Goal: Information Seeking & Learning: Learn about a topic

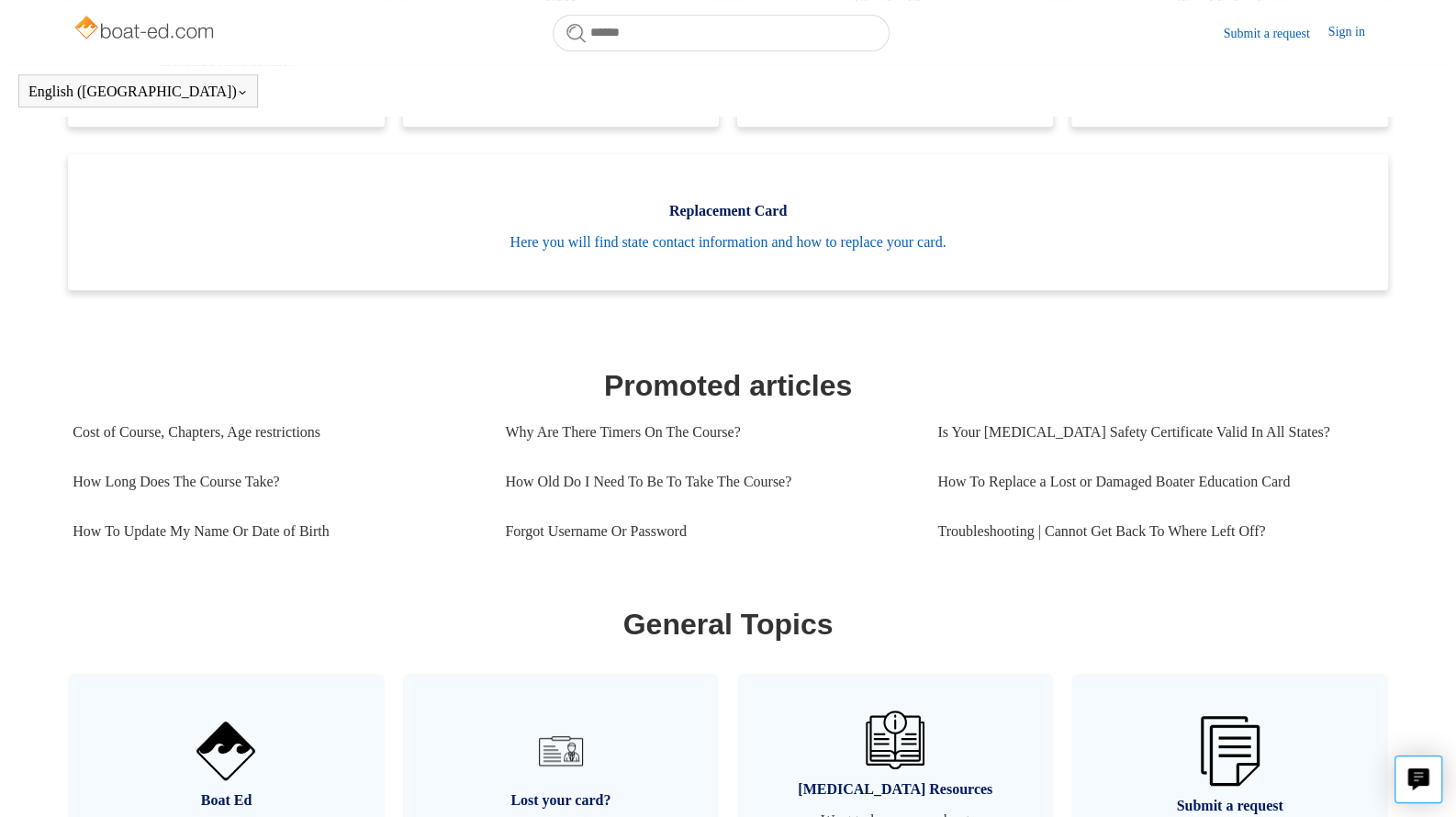
scroll to position [561, 0]
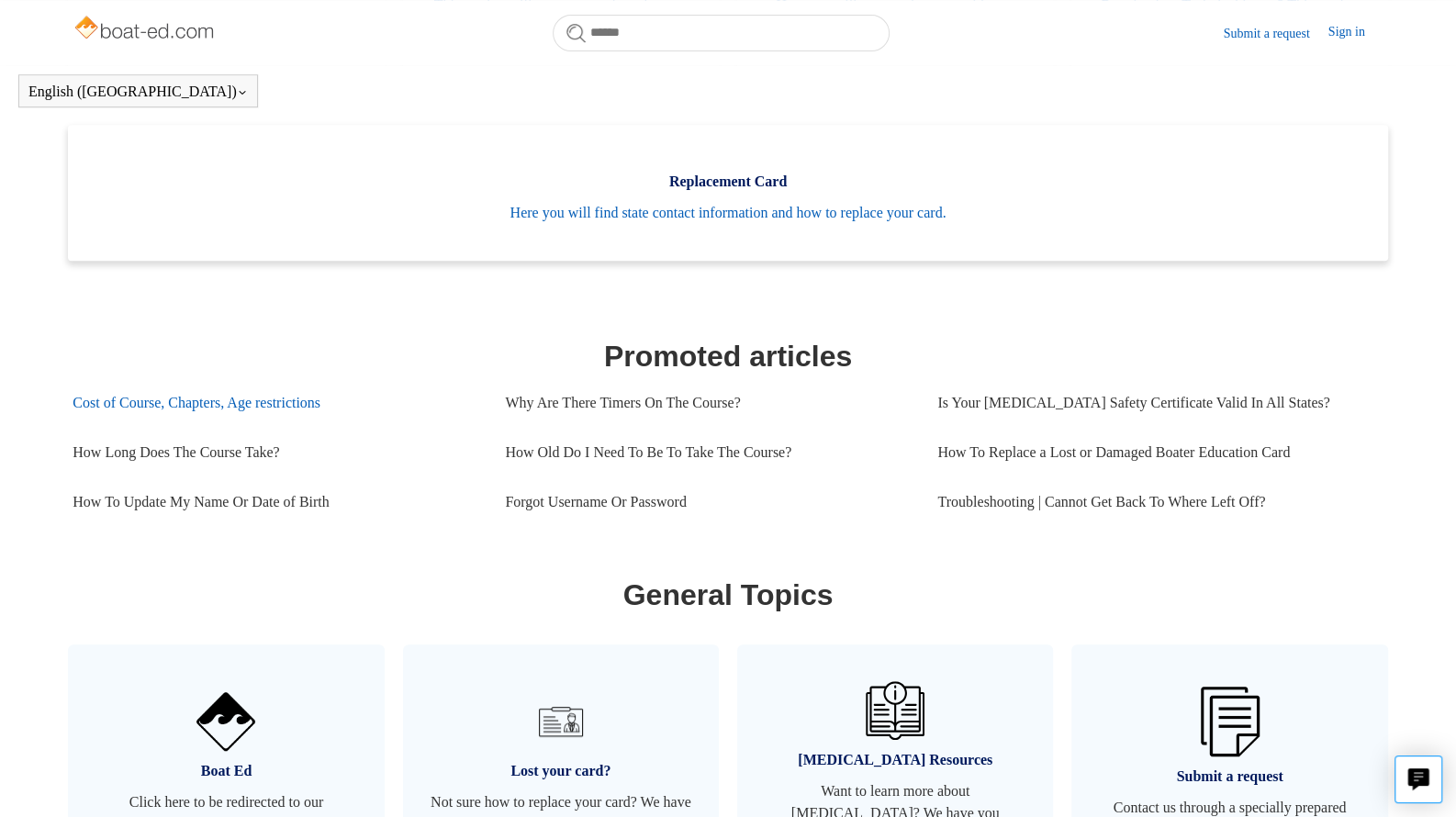
click at [195, 424] on link "Cost of Course, Chapters, Age restrictions" at bounding box center [275, 402] width 405 height 49
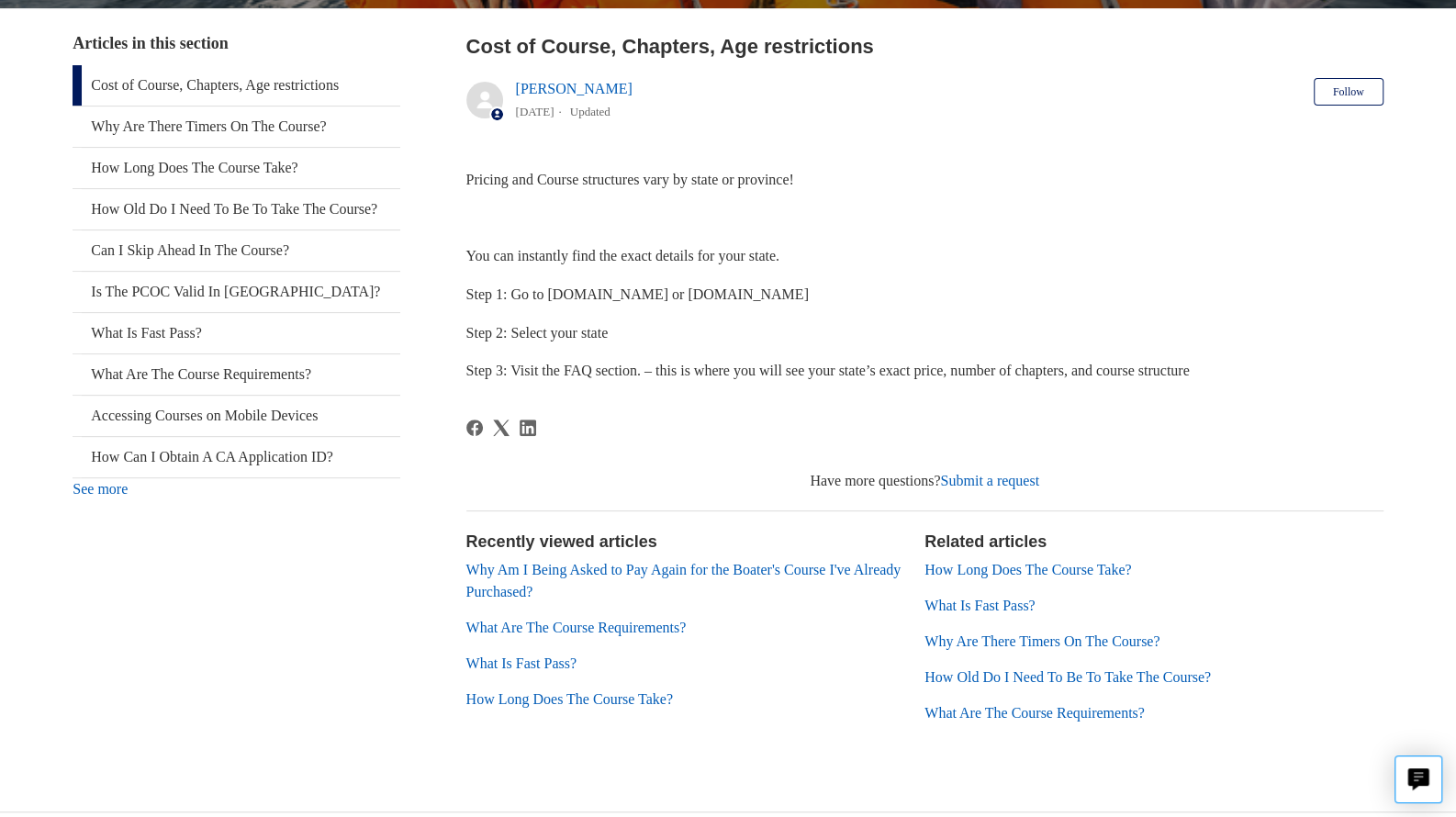
scroll to position [349, 0]
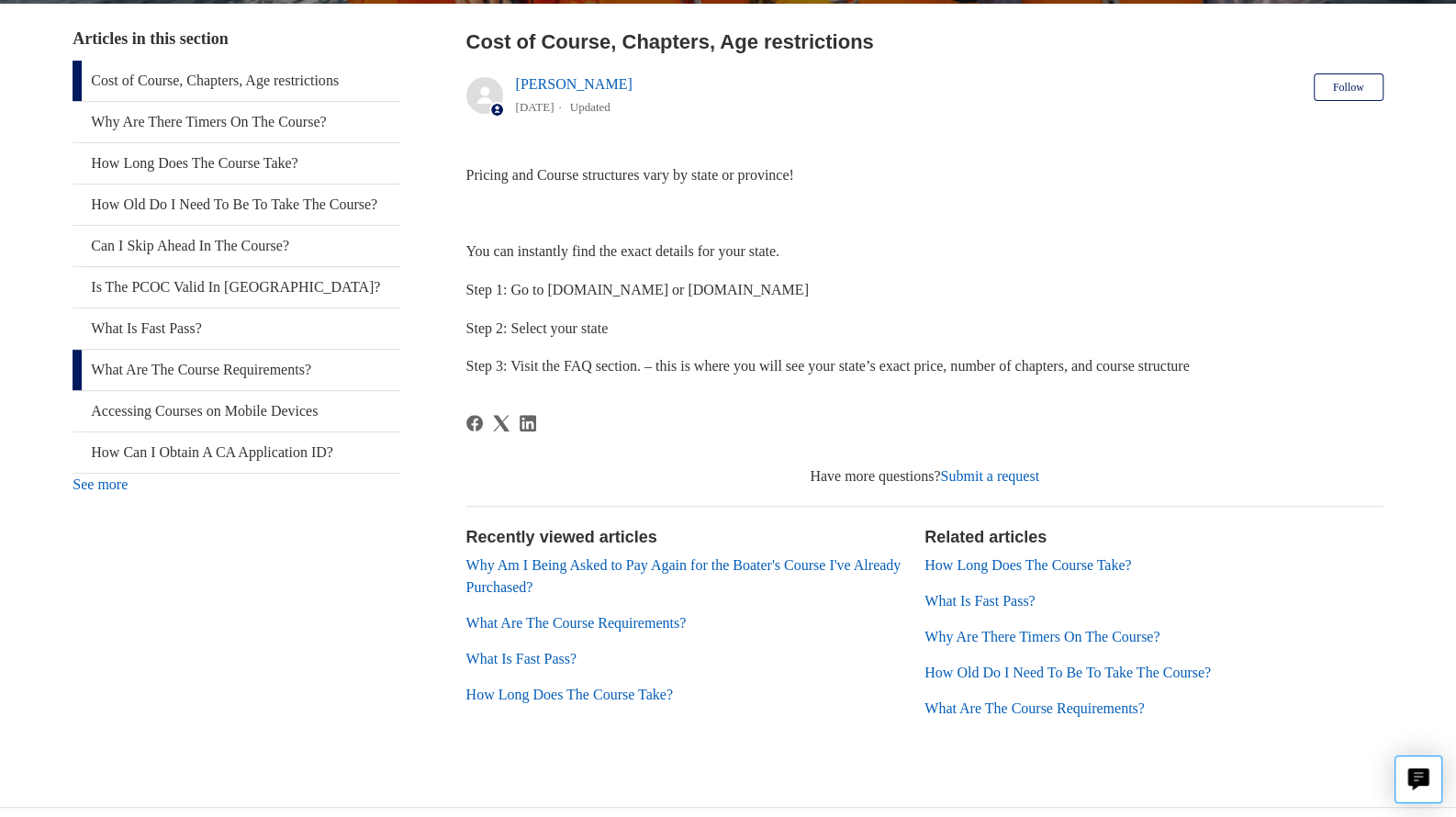
click at [125, 389] on link "What Are The Course Requirements?" at bounding box center [237, 370] width 328 height 40
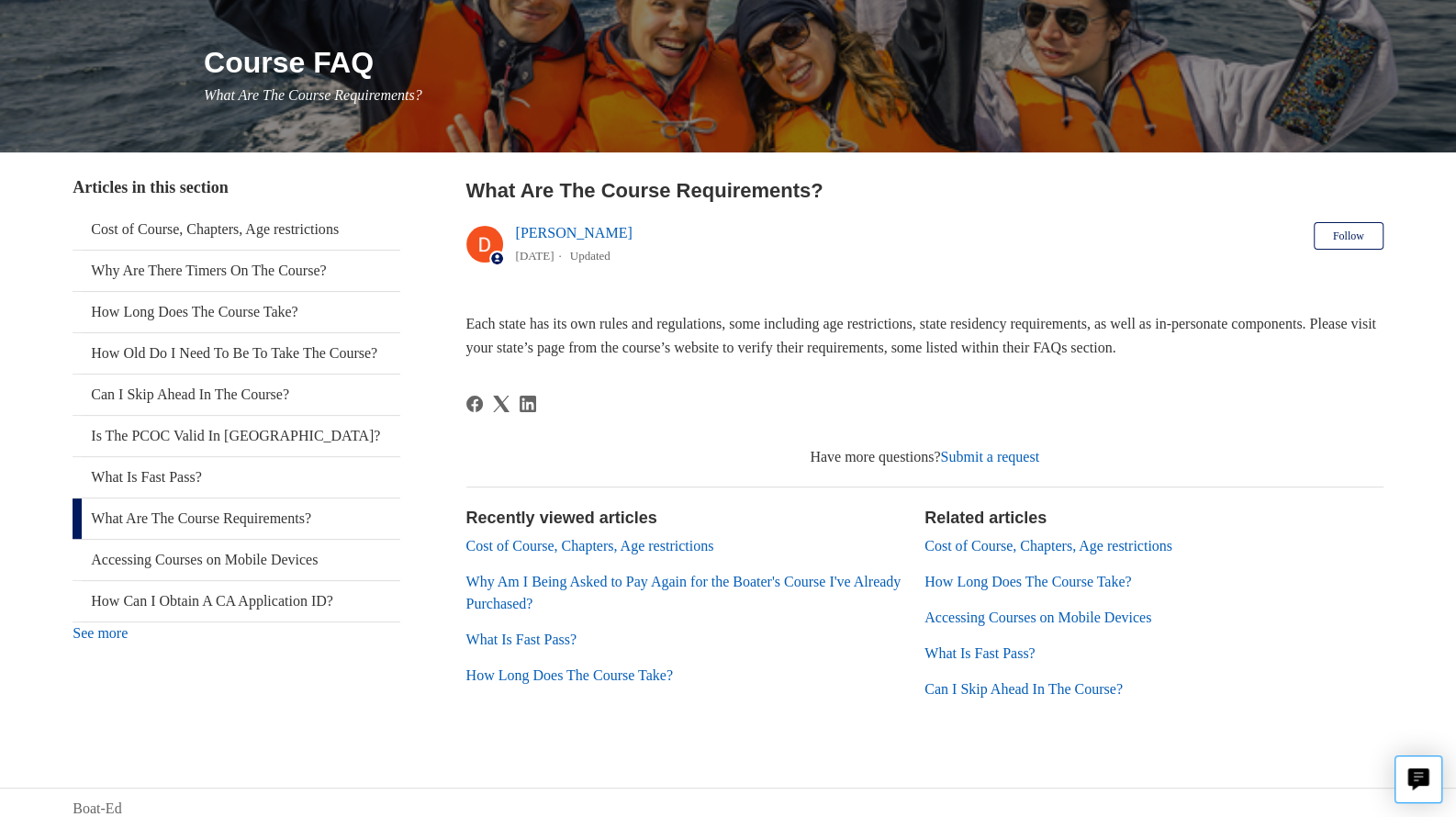
scroll to position [211, 0]
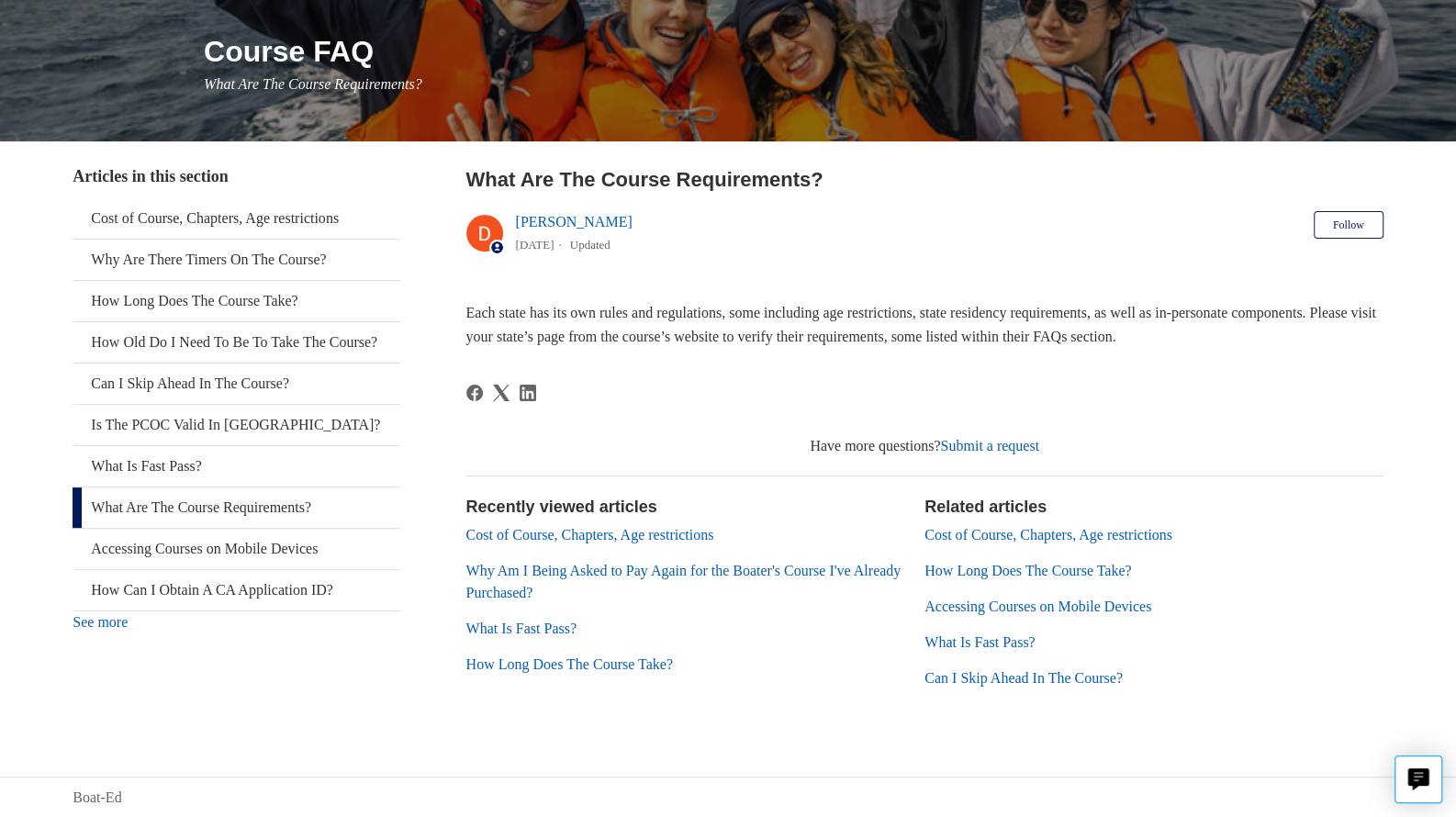
click at [521, 572] on link "Why Am I Being Asked to Pay Again for the Boater's Course I've Already Purchase…" at bounding box center [684, 581] width 435 height 37
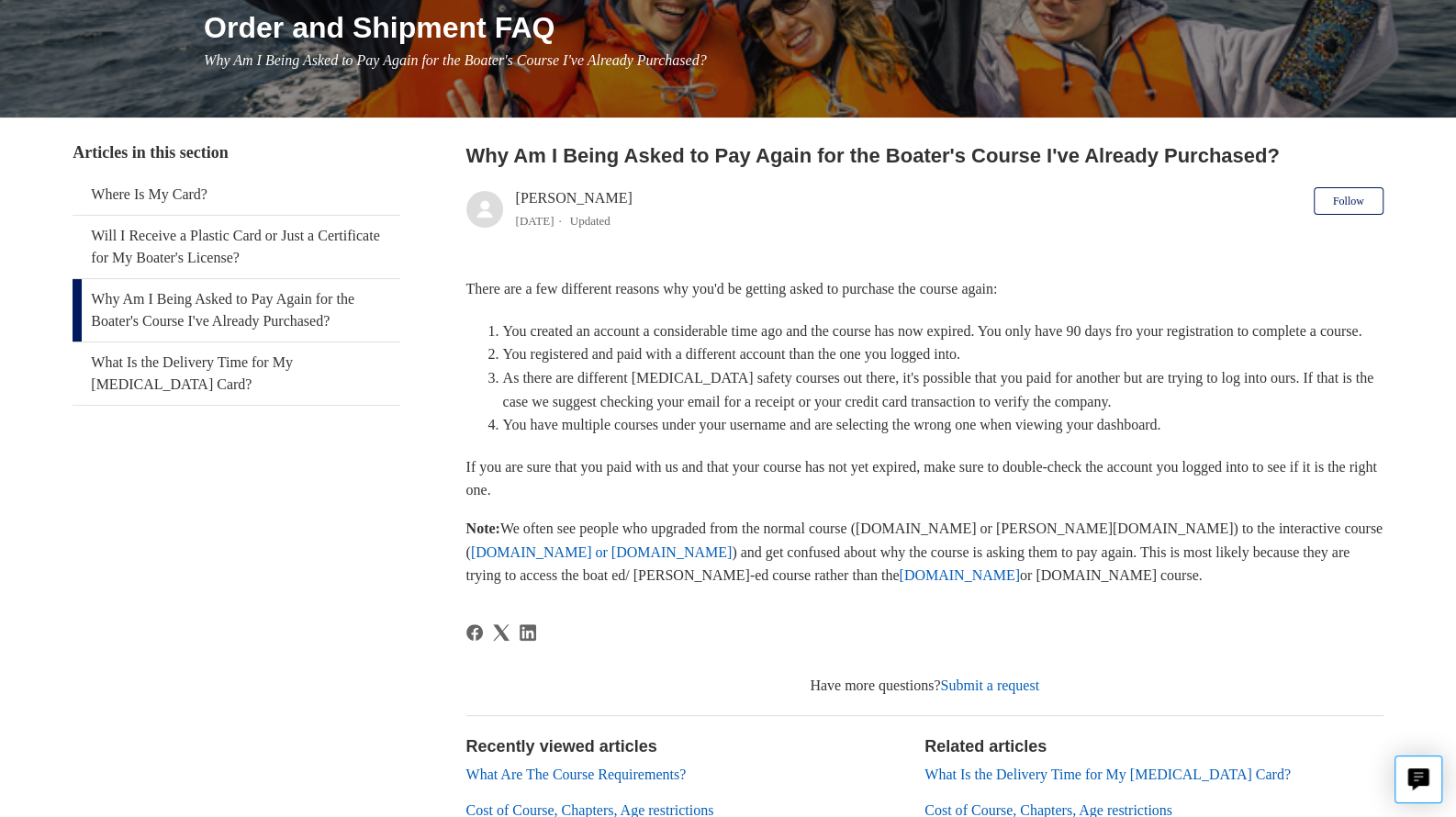
scroll to position [262, 0]
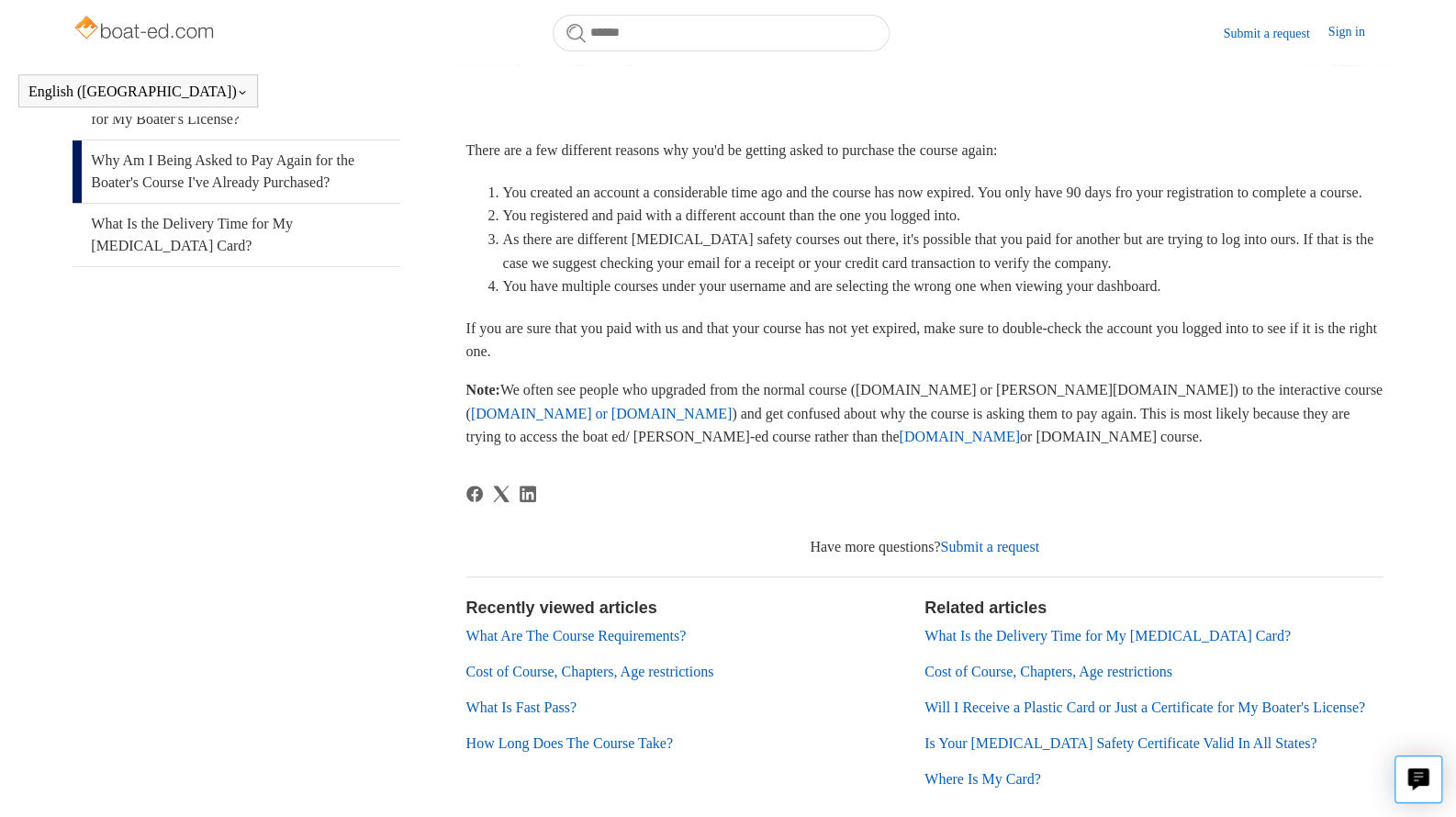
click at [506, 644] on link "What Are The Course Requirements?" at bounding box center [577, 635] width 221 height 16
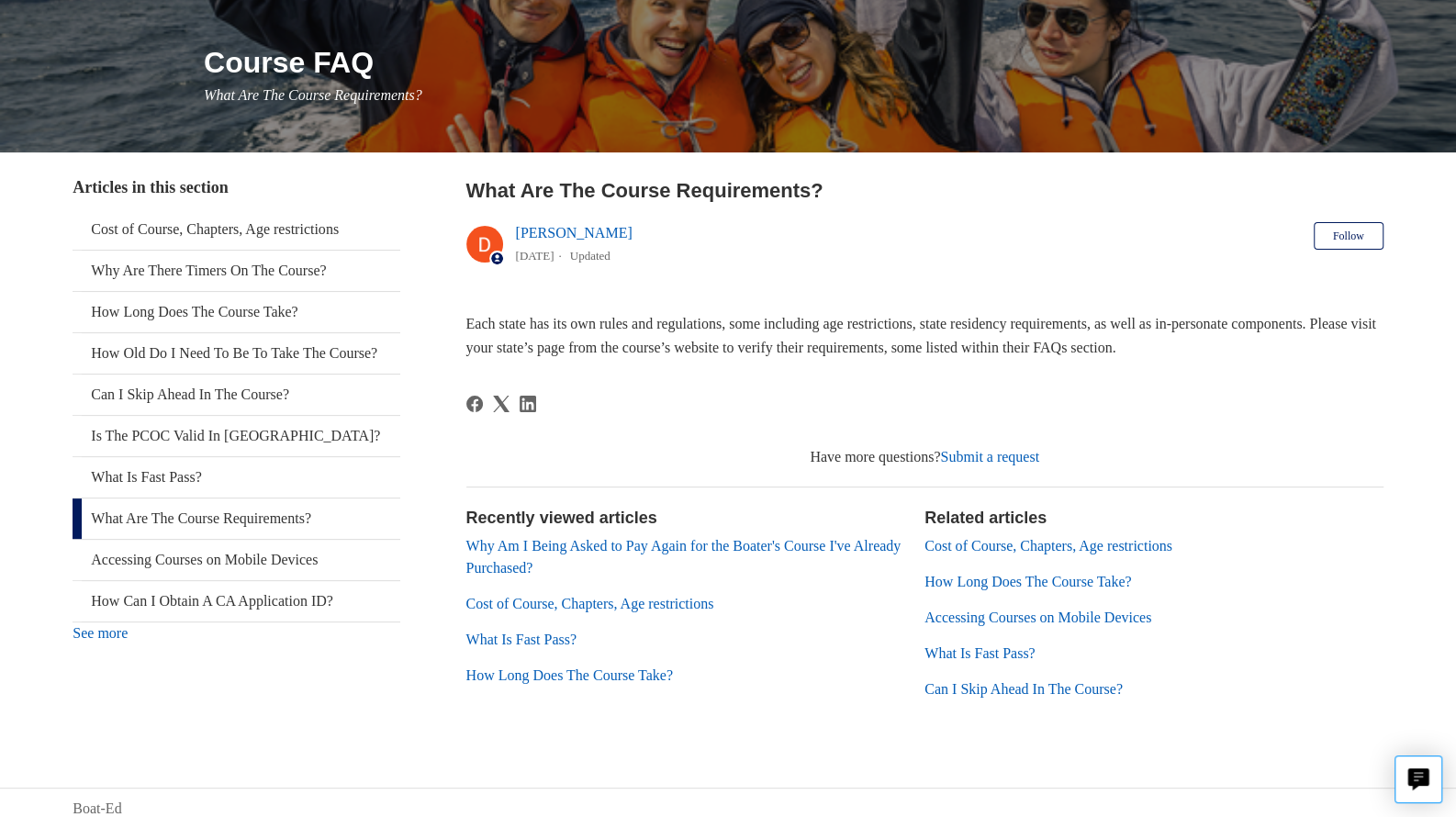
scroll to position [211, 0]
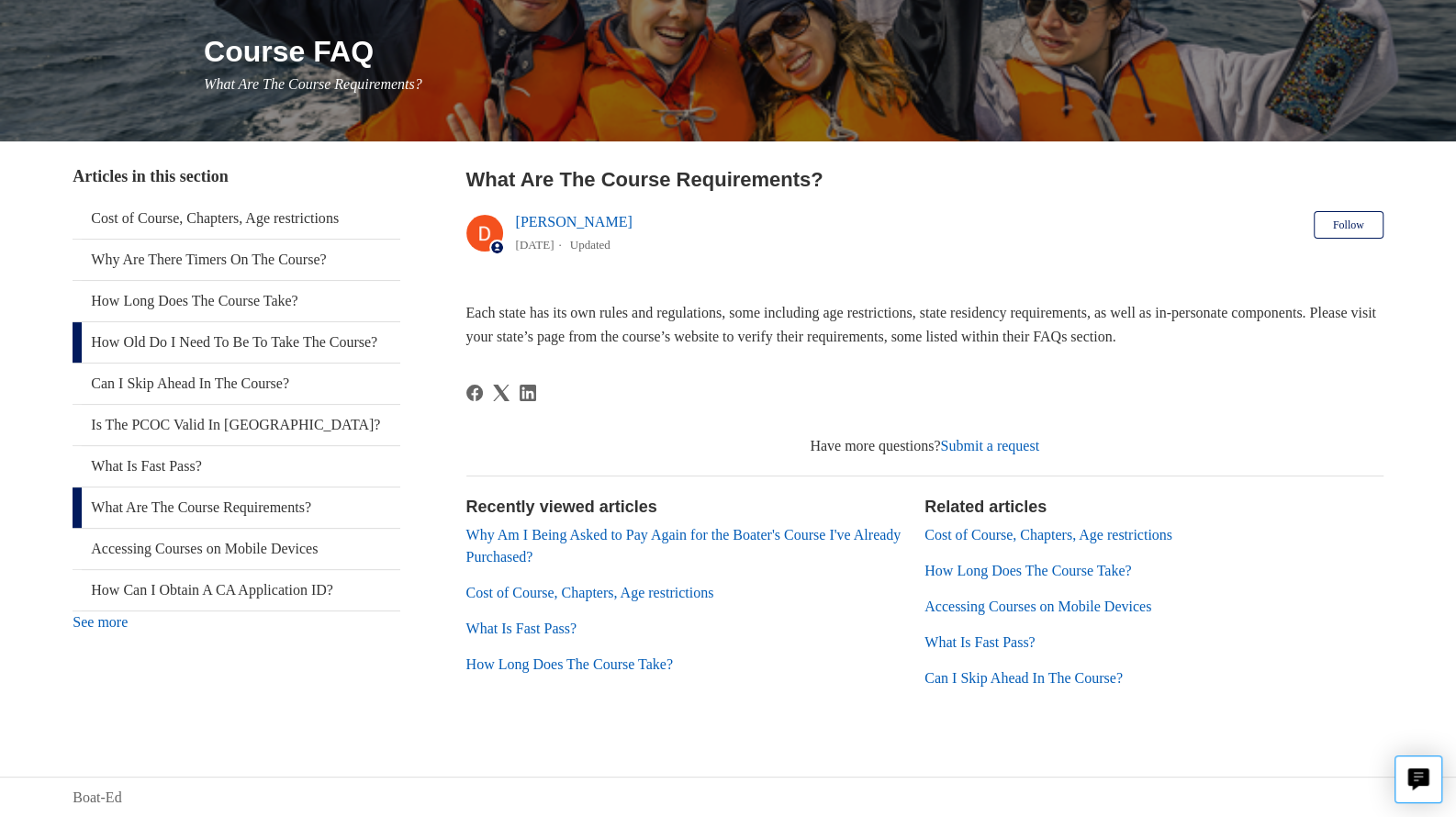
click at [202, 338] on link "How Old Do I Need To Be To Take The Course?" at bounding box center [237, 342] width 328 height 40
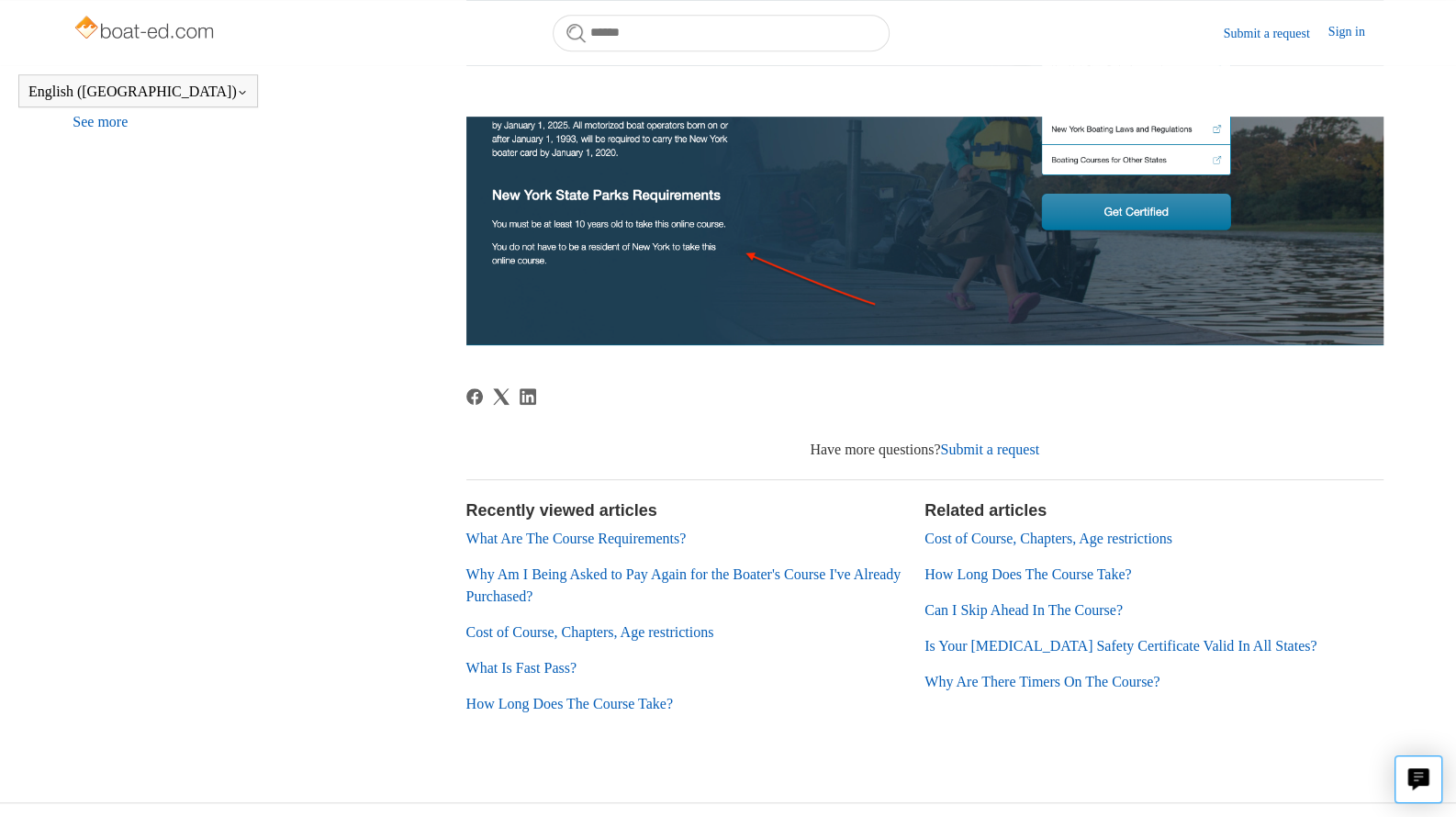
scroll to position [687, 0]
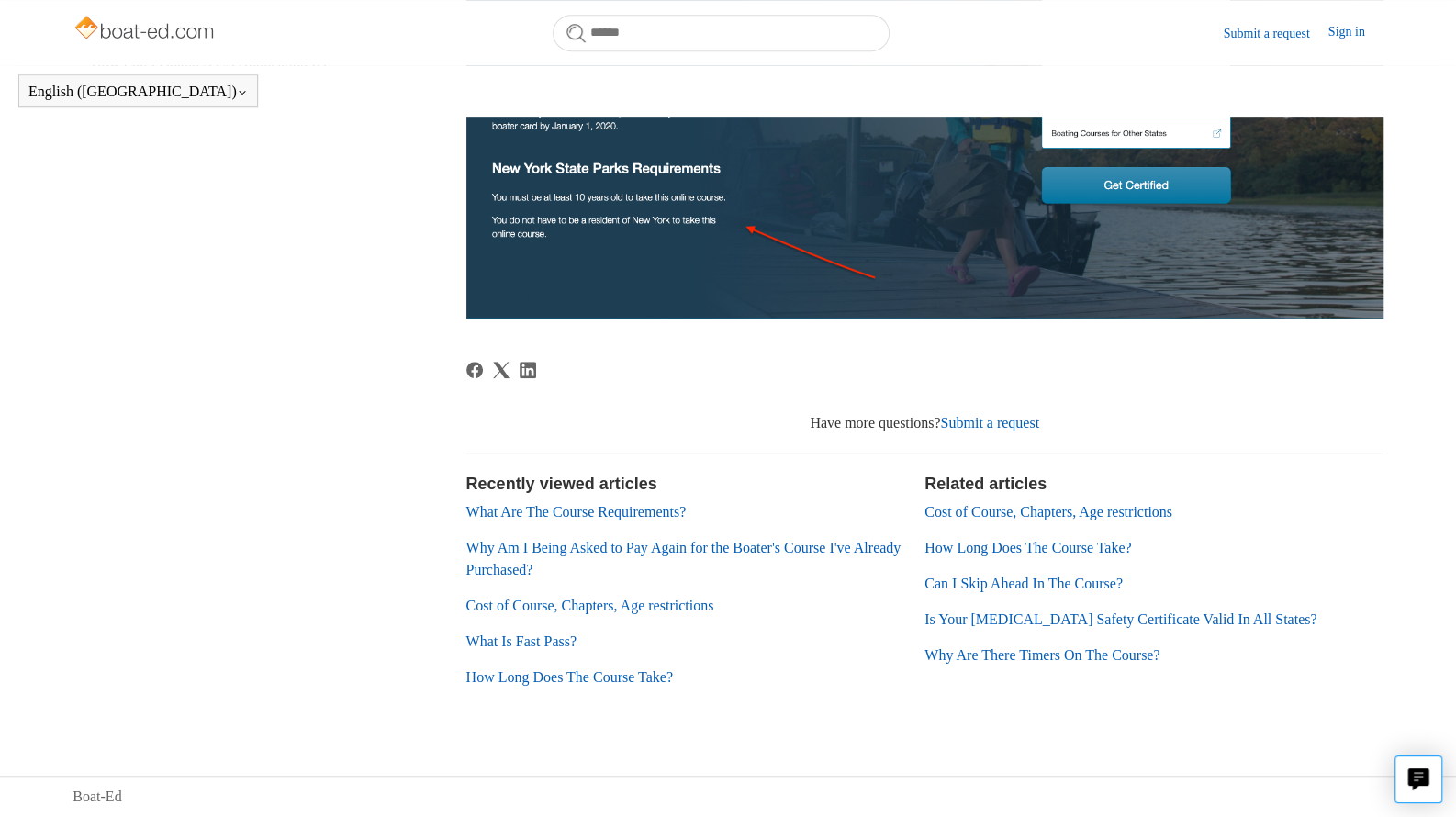
click at [1043, 662] on link "Why Are There Timers On The Course?" at bounding box center [1042, 655] width 235 height 16
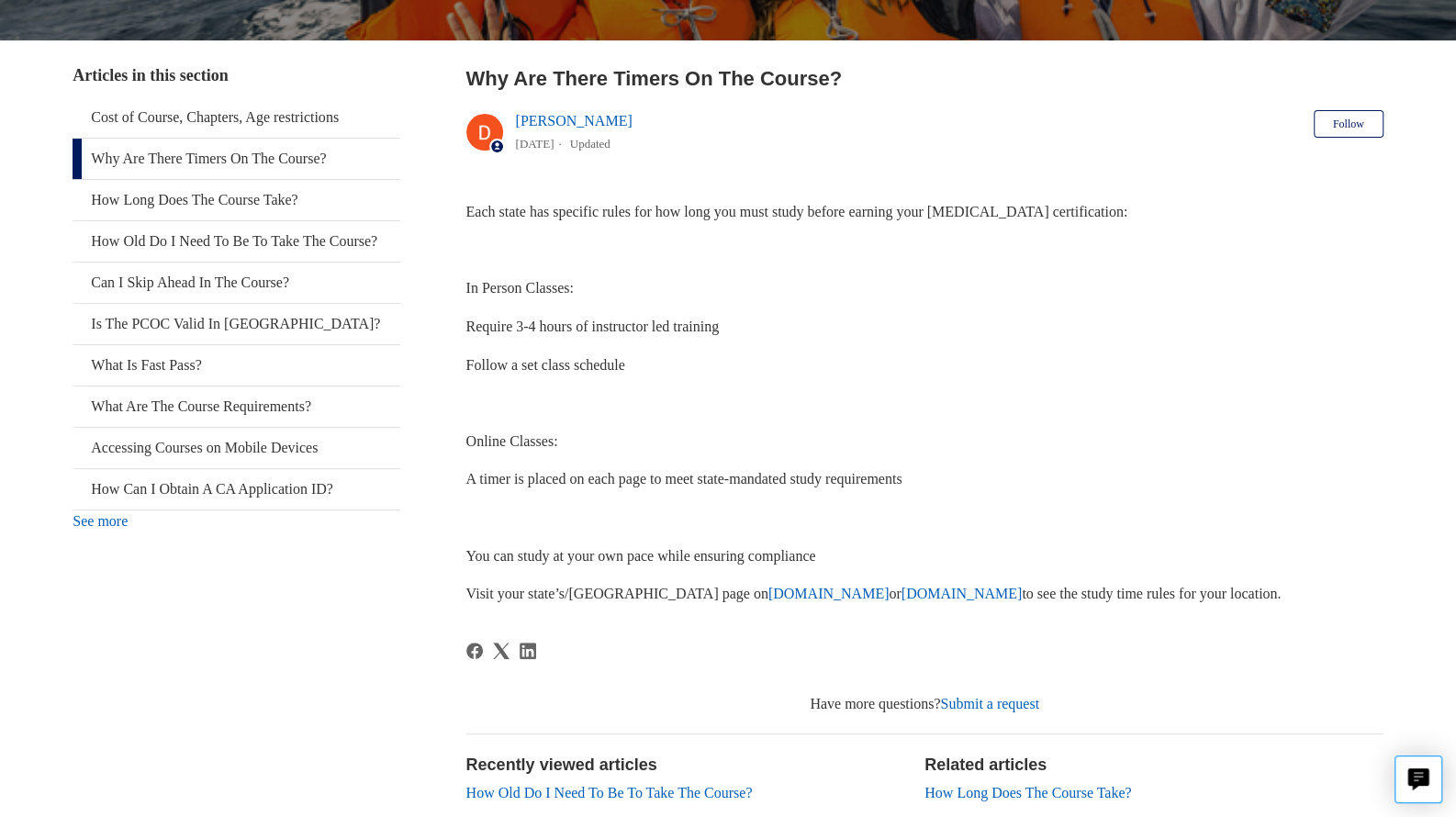
scroll to position [349, 0]
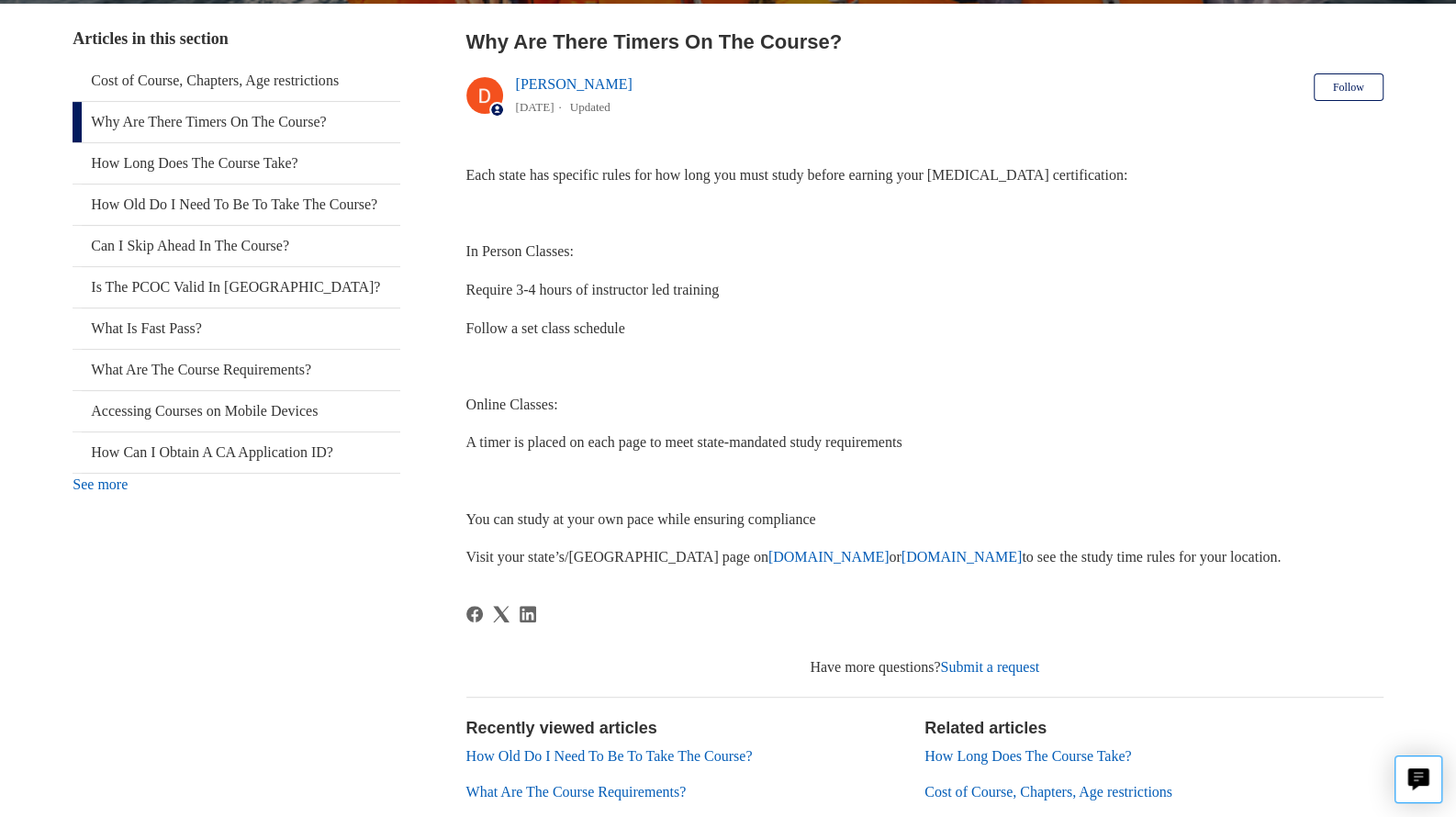
click at [769, 560] on link "[DOMAIN_NAME]" at bounding box center [829, 556] width 121 height 16
